Goal: Check status

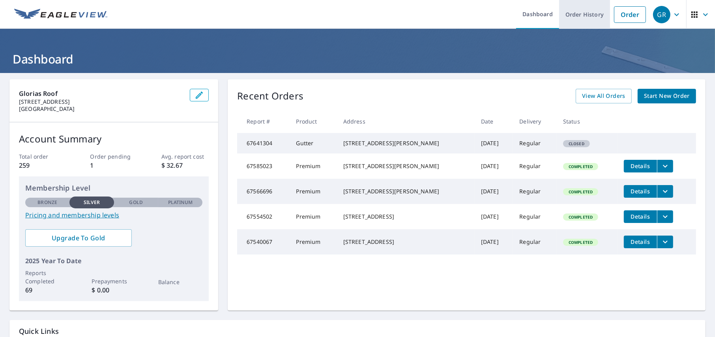
click at [587, 17] on link "Order History" at bounding box center [585, 14] width 51 height 29
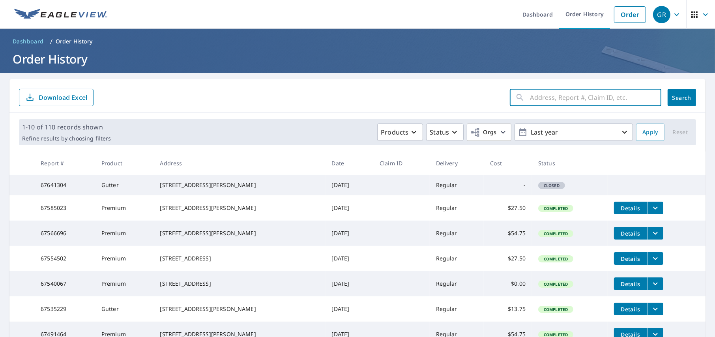
click at [531, 98] on input "text" at bounding box center [596, 97] width 131 height 22
type input "9 [PERSON_NAME]"
click button "Search" at bounding box center [682, 97] width 28 height 17
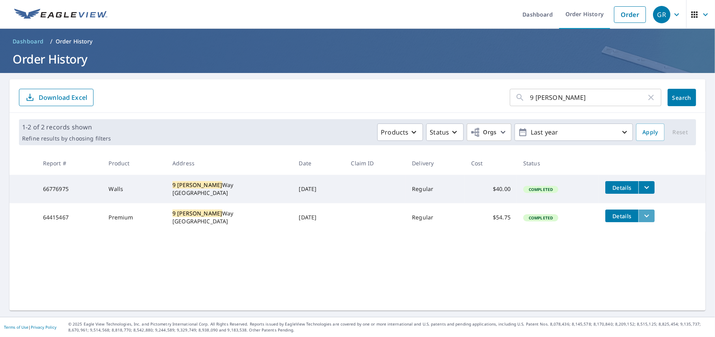
click at [652, 218] on icon "filesDropdownBtn-64415467" at bounding box center [646, 215] width 9 height 9
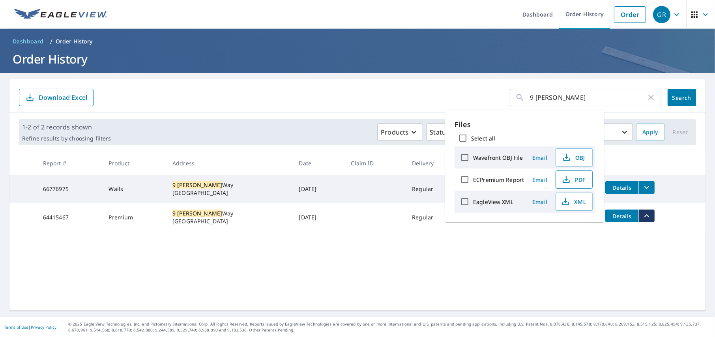
click at [578, 181] on span "PDF" at bounding box center [573, 179] width 25 height 9
